Goal: Transaction & Acquisition: Purchase product/service

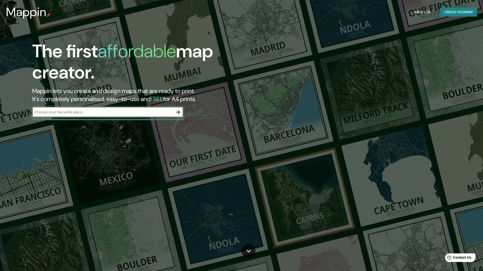
click at [96, 112] on input "text" at bounding box center [102, 112] width 141 height 6
type input "Ningxia"
click at [179, 111] on icon "button" at bounding box center [178, 112] width 4 height 4
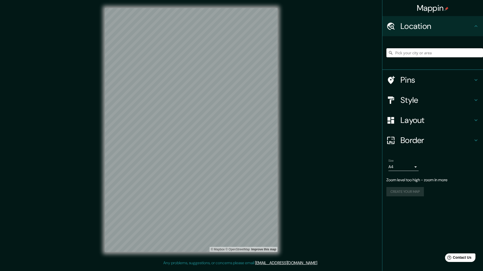
click at [424, 55] on input "Pick your city or area" at bounding box center [434, 52] width 97 height 9
type input "中华人民共和国宁夏回族自治区"
click at [420, 81] on h4 "Pins" at bounding box center [437, 80] width 72 height 10
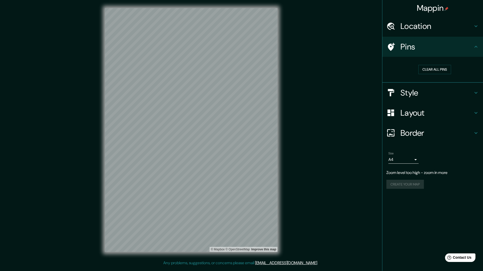
click at [439, 29] on h4 "Location" at bounding box center [437, 26] width 72 height 10
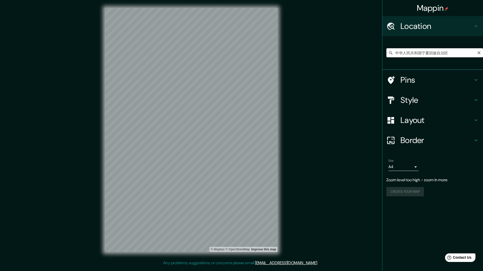
click at [391, 54] on icon at bounding box center [390, 52] width 5 height 5
click at [419, 79] on h4 "Pins" at bounding box center [437, 80] width 72 height 10
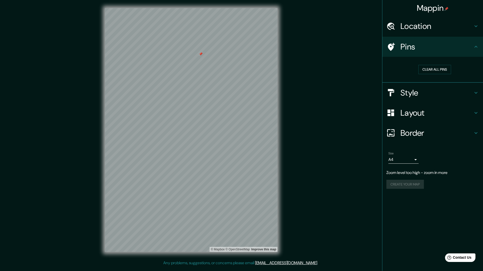
click at [461, 112] on h4 "Layout" at bounding box center [437, 113] width 72 height 10
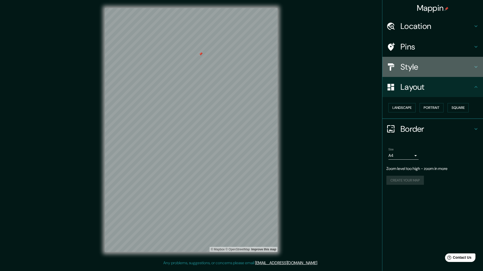
click at [444, 65] on h4 "Style" at bounding box center [437, 67] width 72 height 10
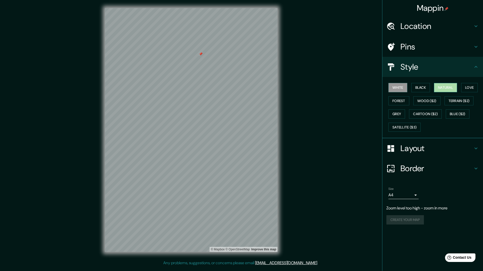
click at [454, 88] on button "Natural" at bounding box center [445, 87] width 23 height 9
click at [471, 89] on button "Love" at bounding box center [469, 87] width 17 height 9
click at [446, 88] on button "Natural" at bounding box center [445, 87] width 23 height 9
click at [400, 88] on button "White" at bounding box center [397, 87] width 19 height 9
click at [425, 86] on button "Black" at bounding box center [420, 87] width 19 height 9
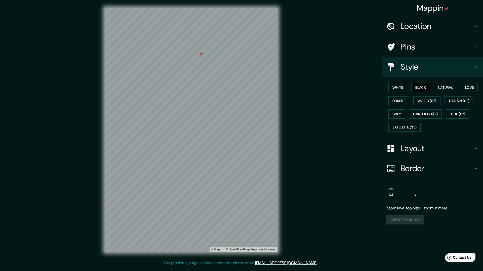
click at [433, 85] on div "White Black Natural Love Forest Wood ($2) Terrain ($2) Grey Cartoon ($2) Blue (…" at bounding box center [434, 107] width 97 height 53
click at [442, 87] on button "Natural" at bounding box center [445, 87] width 23 height 9
click at [454, 49] on h4 "Pins" at bounding box center [437, 47] width 72 height 10
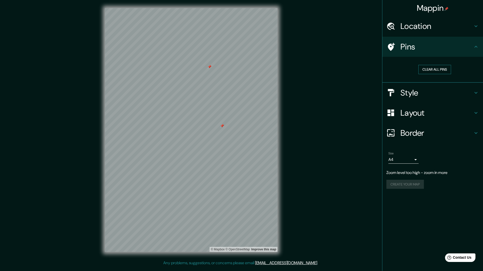
click at [428, 71] on button "Clear all pins" at bounding box center [434, 69] width 33 height 9
click at [432, 68] on button "Clear all pins" at bounding box center [434, 69] width 33 height 9
click at [425, 29] on h4 "Location" at bounding box center [437, 26] width 72 height 10
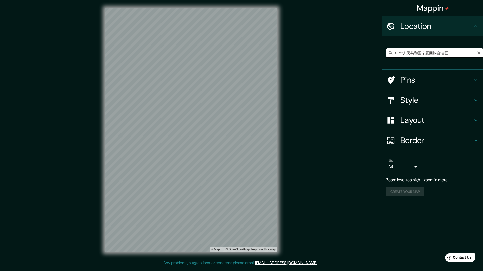
click at [418, 54] on input "中华人民共和国宁夏回族自治区" at bounding box center [434, 52] width 97 height 9
click at [467, 51] on input "中华人民共和国宁夏回族自治区" at bounding box center [434, 52] width 97 height 9
click at [387, 56] on input "中华人民共和国宁夏回族自治区" at bounding box center [434, 52] width 97 height 9
click at [391, 52] on icon at bounding box center [391, 53] width 4 height 4
click at [479, 54] on icon "Clear" at bounding box center [479, 53] width 4 height 4
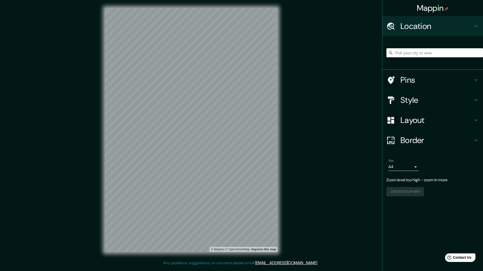
click at [437, 51] on input "Pick your city or area" at bounding box center [434, 52] width 97 height 9
click at [398, 53] on input "ningxia" at bounding box center [434, 52] width 97 height 9
type input "中华人民共和国宁夏回族自治区"
click at [406, 84] on h4 "Pins" at bounding box center [437, 80] width 72 height 10
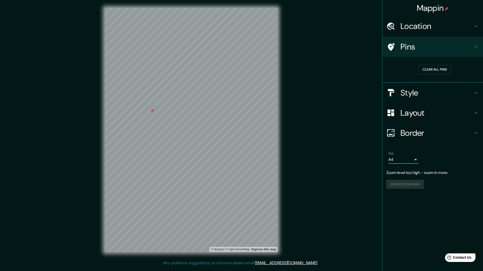
click at [410, 22] on h4 "Location" at bounding box center [437, 26] width 72 height 10
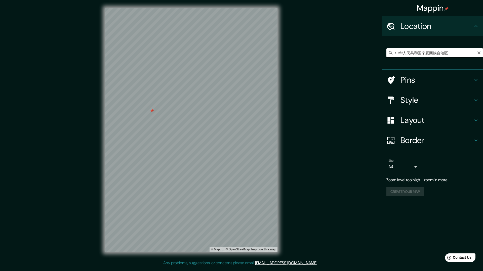
click at [459, 53] on input "中华人民共和国宁夏回族自治区" at bounding box center [434, 52] width 97 height 9
type input "i"
click at [458, 52] on input "中华人民共和国[GEOGRAPHIC_DATA][GEOGRAPHIC_DATA][GEOGRAPHIC_DATA]" at bounding box center [434, 52] width 97 height 9
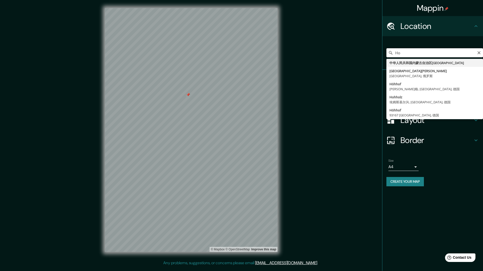
type input "H"
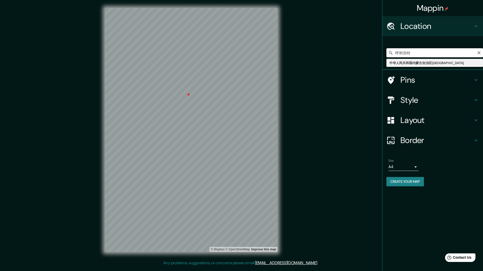
type input "中华人民共和国内蒙古自治区[GEOGRAPHIC_DATA]"
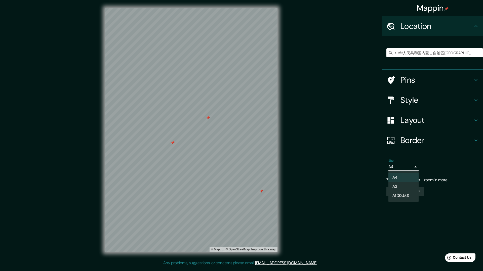
click at [417, 168] on body "Mappin Location 中华人民共和国内蒙古自治区[GEOGRAPHIC_DATA] Pins Style Layout Border Choose …" at bounding box center [241, 135] width 483 height 271
click at [405, 177] on li "A4" at bounding box center [403, 177] width 30 height 9
